Goal: Task Accomplishment & Management: Use online tool/utility

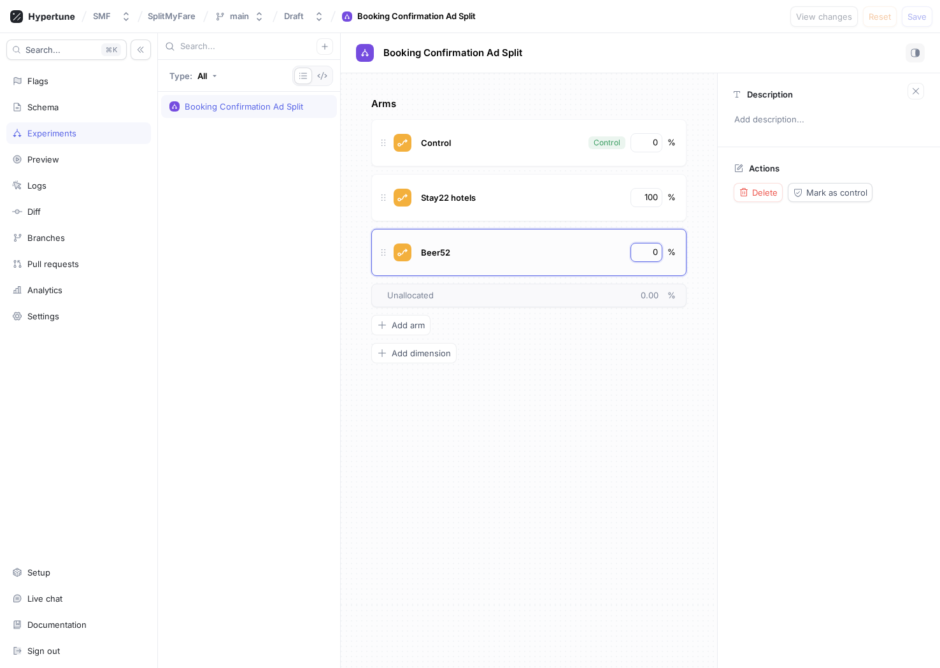
click at [647, 254] on input "0" at bounding box center [647, 252] width 22 height 13
type textarea "x"
type input "50"
click at [649, 193] on input "100" at bounding box center [647, 197] width 22 height 13
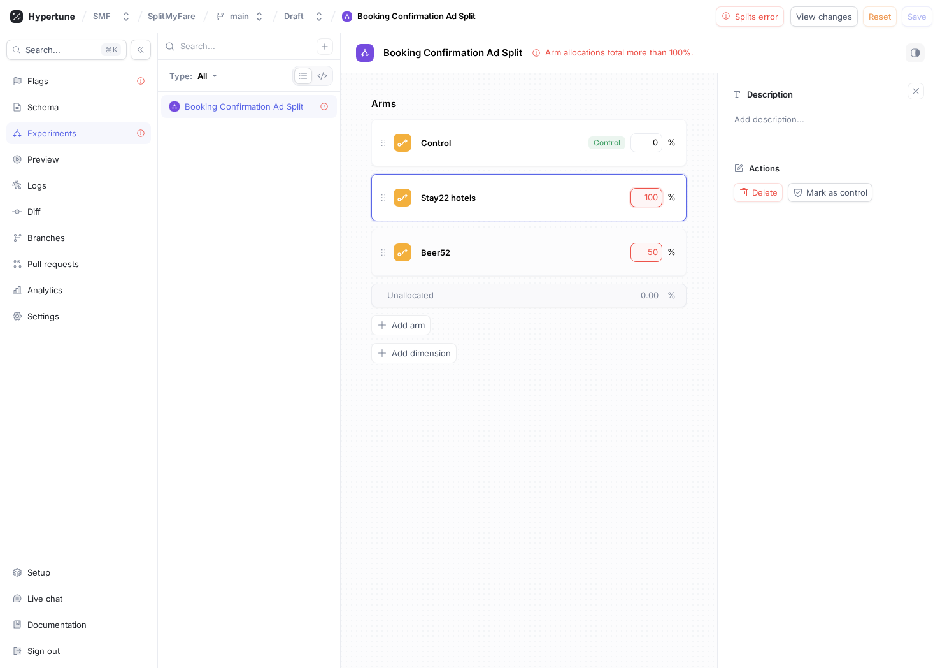
type textarea "x"
type input "10"
type textarea "x"
type input "0"
type textarea "x"
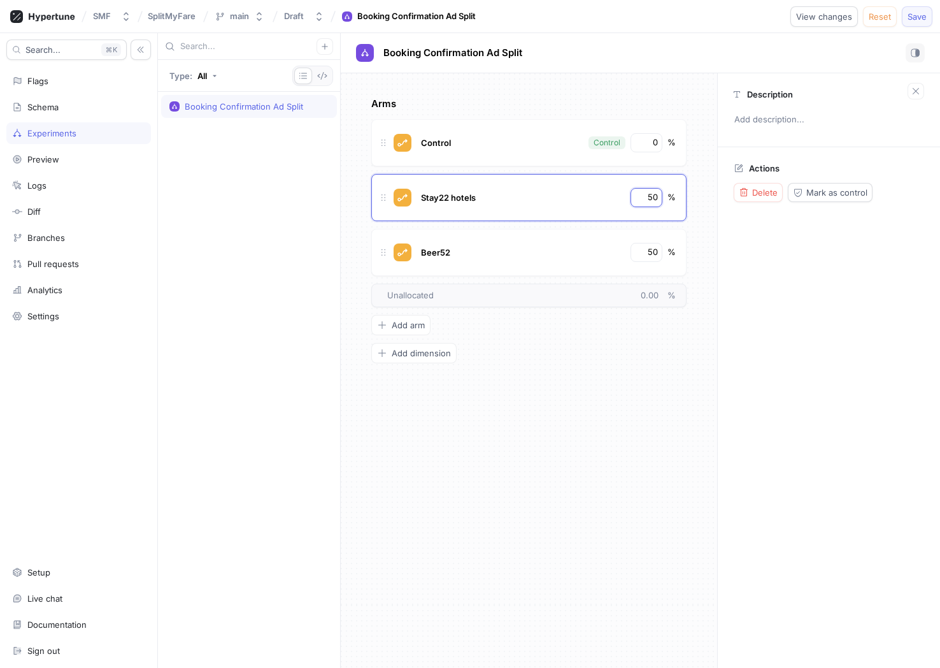
type input "50"
click at [918, 13] on span "Save" at bounding box center [917, 17] width 19 height 8
type textarea "x"
